Goal: Navigation & Orientation: Find specific page/section

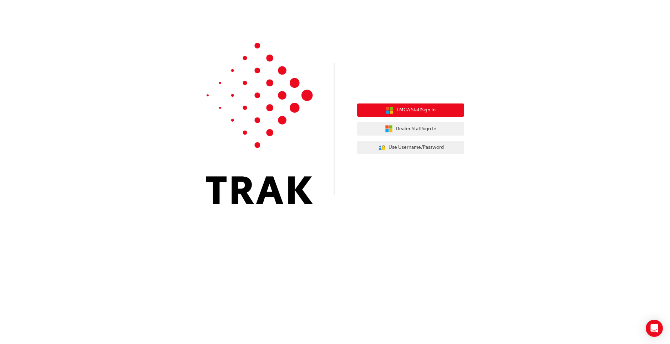
click at [427, 111] on span "TMCA Staff Sign In" at bounding box center [416, 110] width 39 height 8
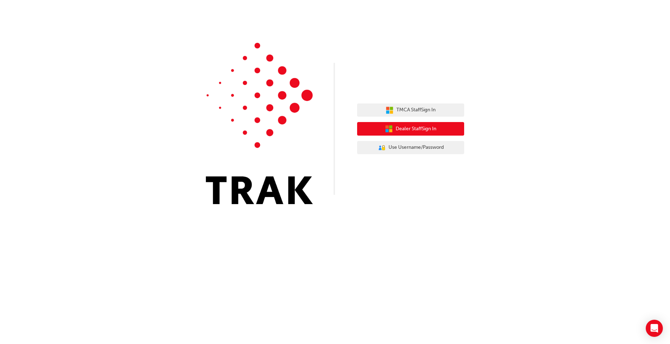
click at [440, 129] on button "Dealer Staff Sign In" at bounding box center [410, 129] width 107 height 14
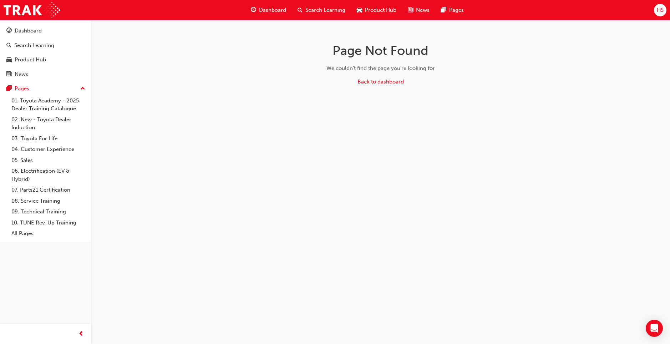
click at [661, 11] on span "HS" at bounding box center [660, 10] width 7 height 8
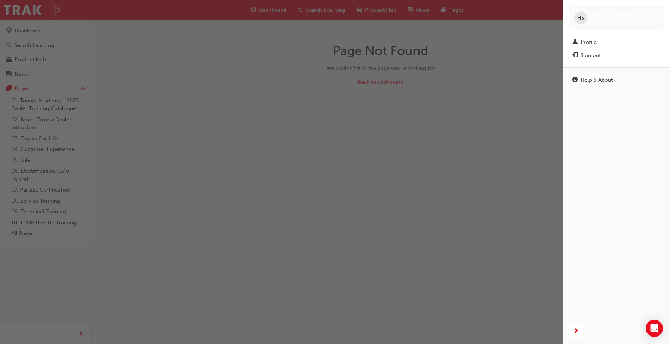
click at [477, 56] on div "button" at bounding box center [281, 172] width 563 height 344
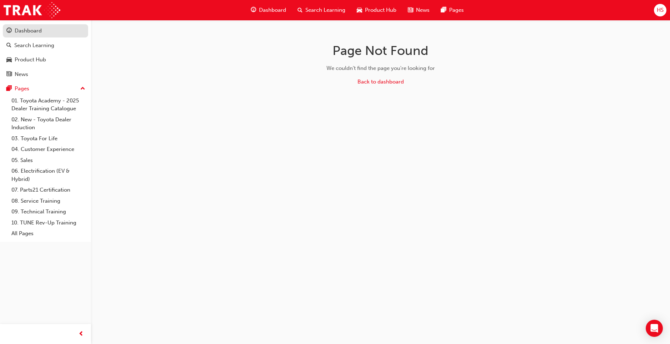
click at [37, 31] on div "Dashboard" at bounding box center [28, 31] width 27 height 8
